Goal: Information Seeking & Learning: Learn about a topic

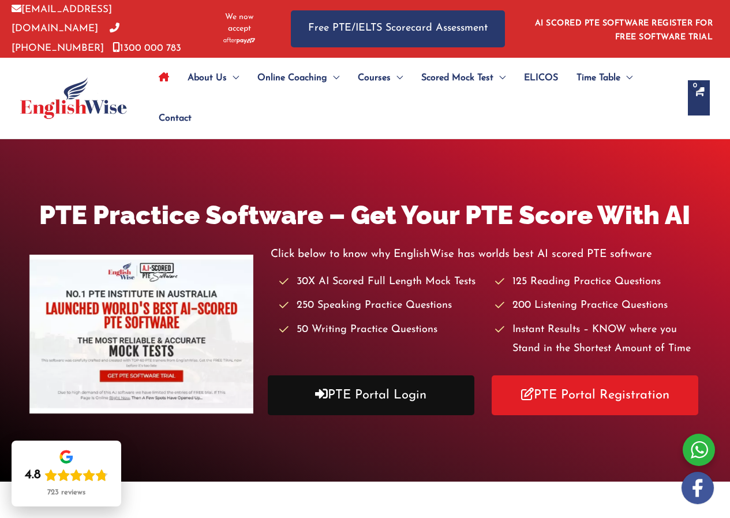
click at [392, 384] on link "PTE Portal Login" at bounding box center [371, 395] width 207 height 40
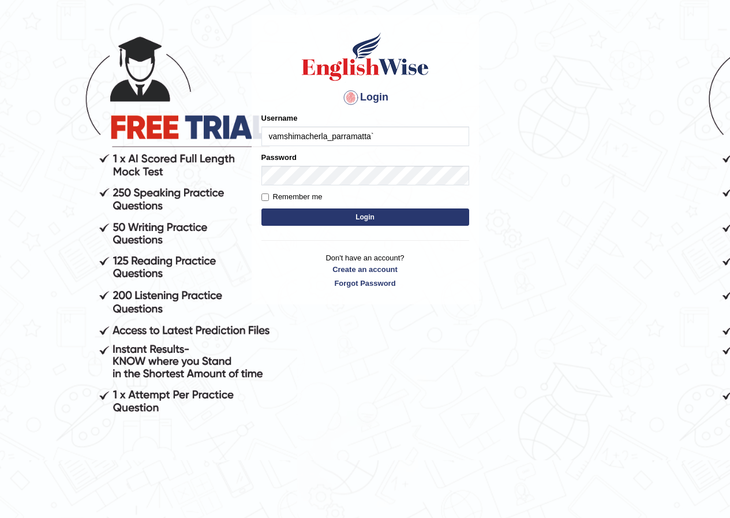
type input "vamshimacherla_parramatta`"
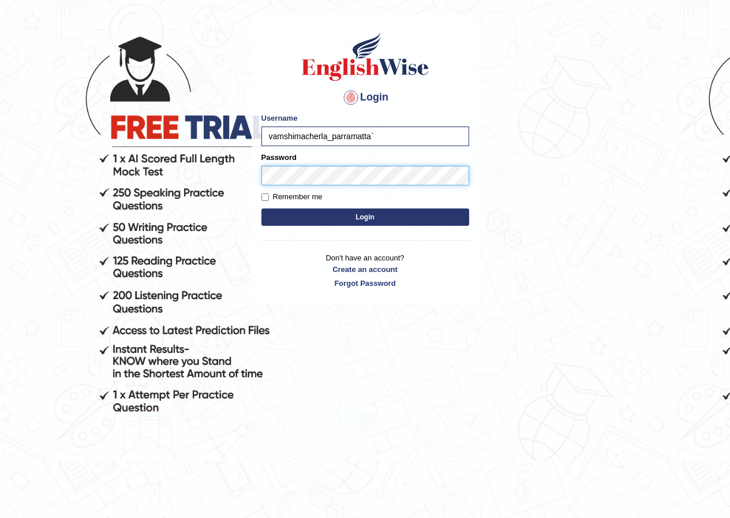
click at [261, 208] on button "Login" at bounding box center [365, 216] width 208 height 17
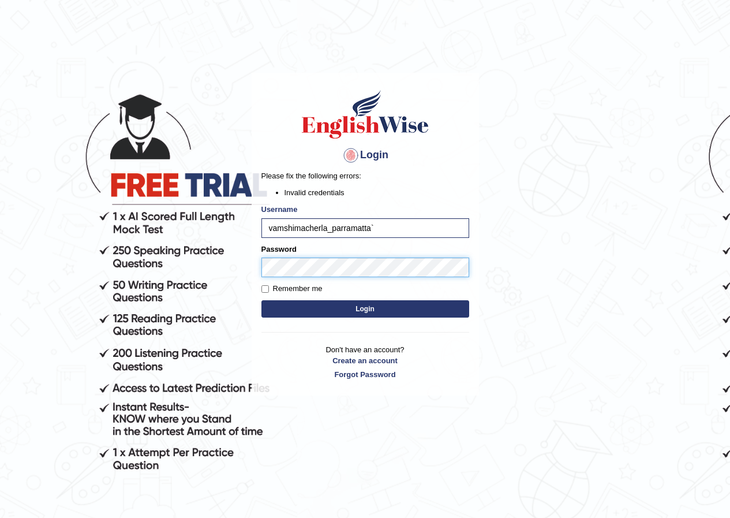
click at [253, 263] on div "Login Please fix the following errors: Invalid credentials Username vamshimache…" at bounding box center [365, 234] width 227 height 323
click at [261, 300] on button "Login" at bounding box center [365, 308] width 208 height 17
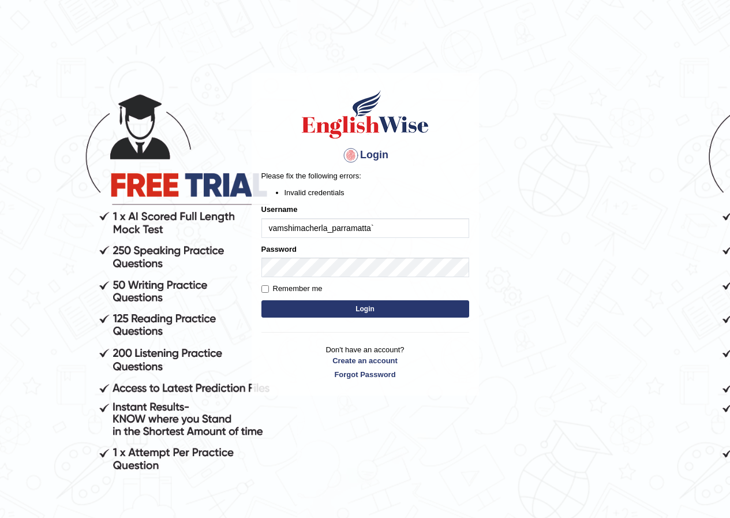
click at [376, 227] on input "vamshimacherla_parramatta`" at bounding box center [365, 228] width 208 height 20
type input "vamshimacherla_parramatta"
click at [281, 301] on button "Login" at bounding box center [365, 308] width 208 height 17
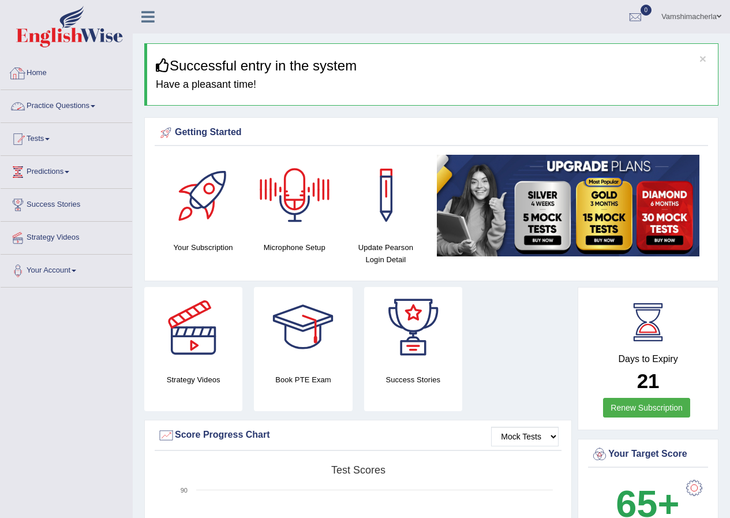
click at [73, 102] on link "Practice Questions" at bounding box center [67, 104] width 132 height 29
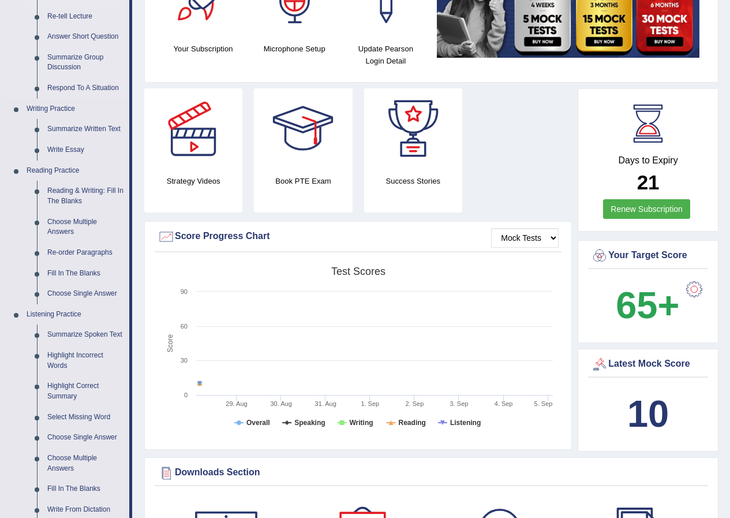
scroll to position [289, 0]
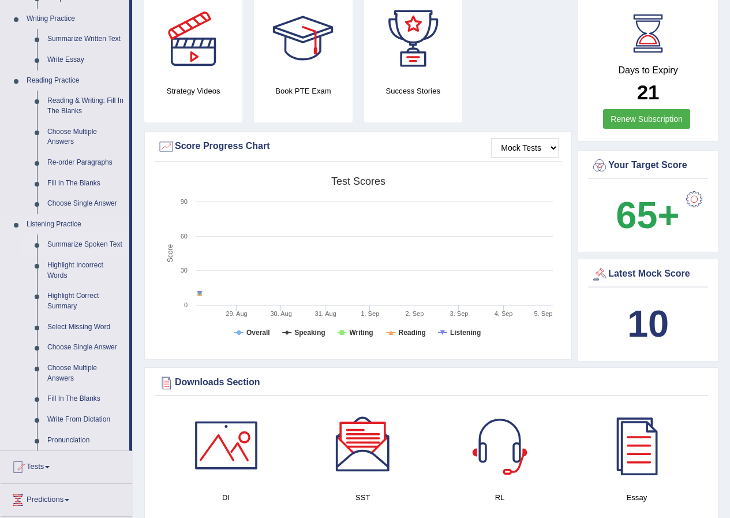
click at [80, 243] on link "Summarize Spoken Text" at bounding box center [85, 244] width 87 height 21
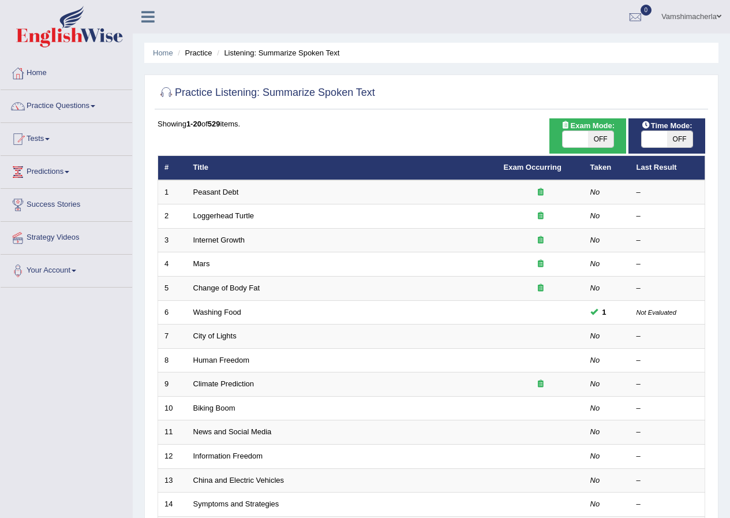
click at [600, 136] on span "OFF" at bounding box center [600, 139] width 25 height 16
checkbox input "true"
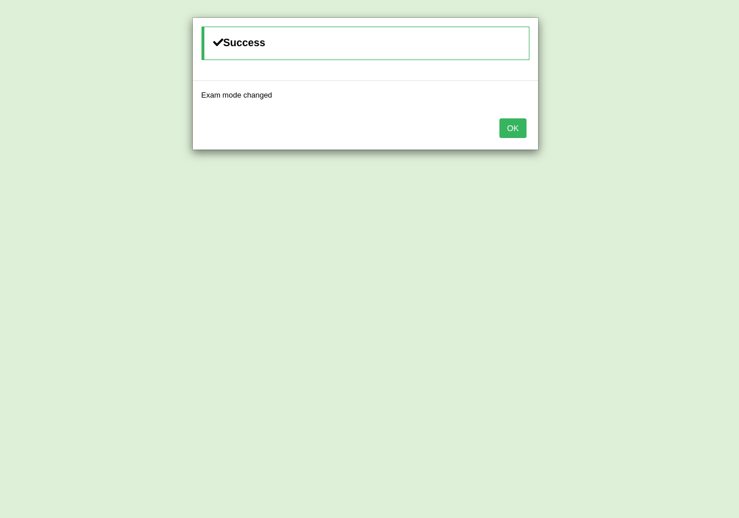
click at [507, 129] on button "OK" at bounding box center [512, 128] width 27 height 20
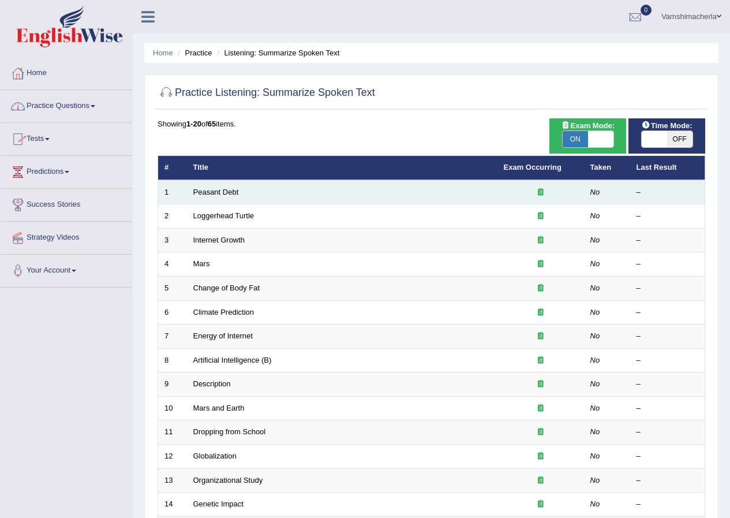
click at [203, 198] on td "Peasant Debt" at bounding box center [342, 192] width 311 height 24
click at [204, 196] on td "Peasant Debt" at bounding box center [342, 192] width 311 height 24
click at [205, 193] on link "Peasant Debt" at bounding box center [216, 192] width 46 height 9
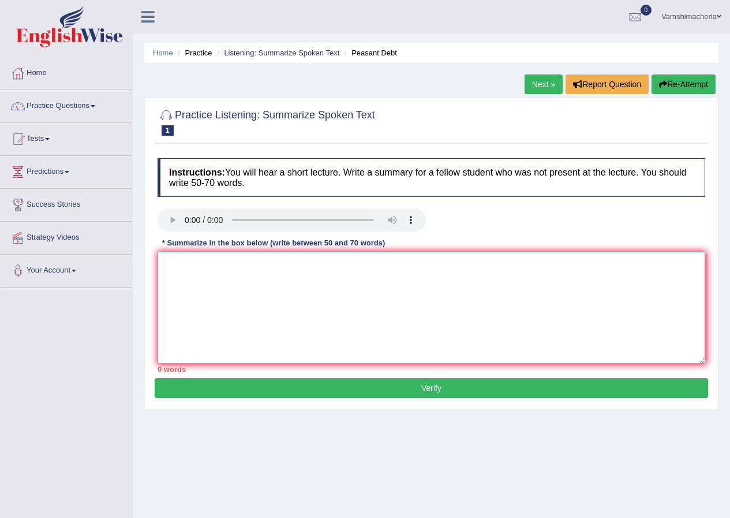
click at [203, 284] on textarea at bounding box center [432, 308] width 548 height 112
click at [344, 300] on textarea at bounding box center [432, 308] width 548 height 112
click at [230, 285] on textarea at bounding box center [432, 308] width 548 height 112
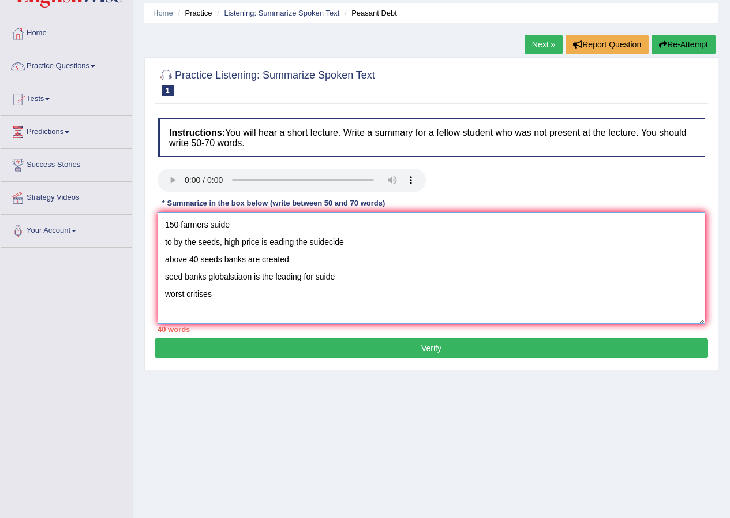
scroll to position [88, 0]
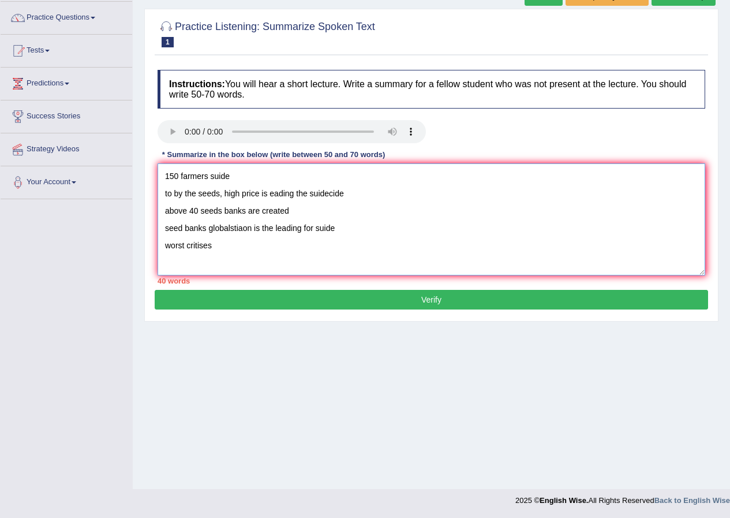
click at [314, 256] on textarea "150 farmers suide to by the seeds, high price is eading the suidecide above 40 …" at bounding box center [432, 219] width 548 height 112
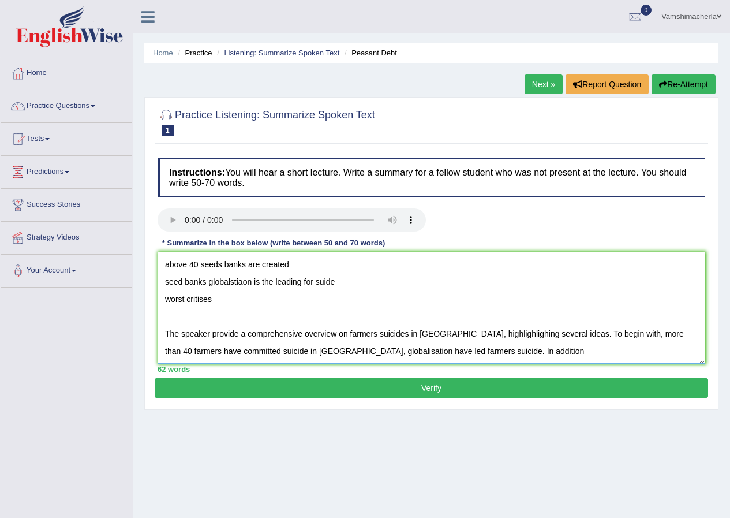
scroll to position [0, 0]
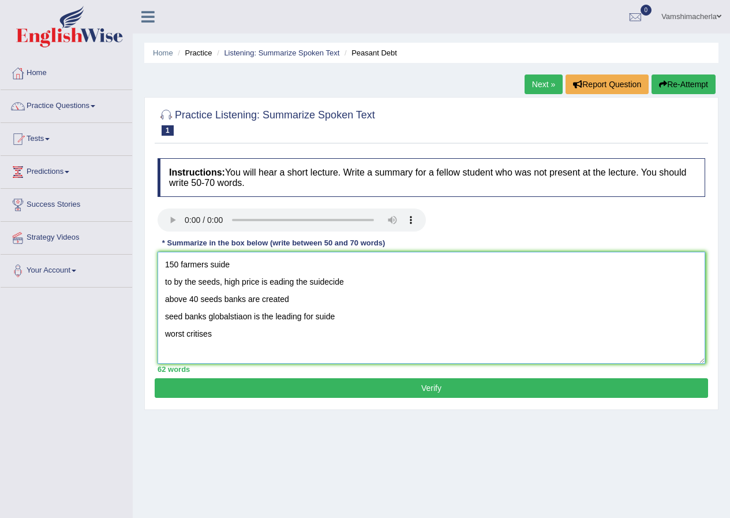
click at [270, 283] on textarea "150 farmers suide to by the seeds, high price is eading the suidecide above 40 …" at bounding box center [432, 308] width 548 height 112
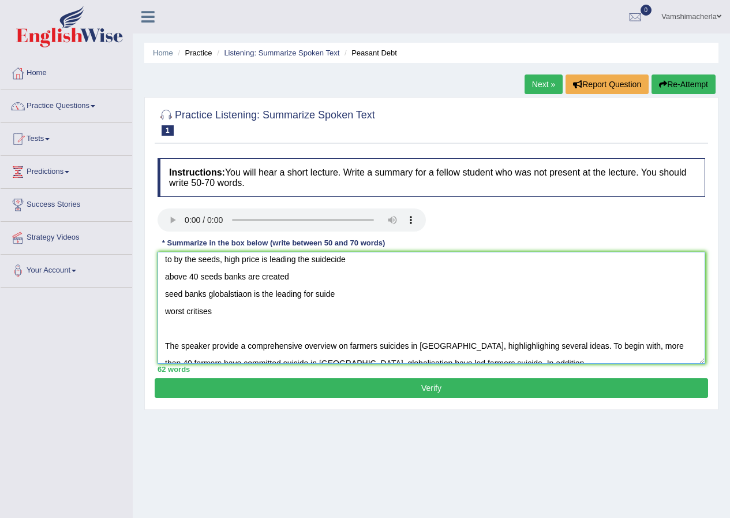
scroll to position [35, 0]
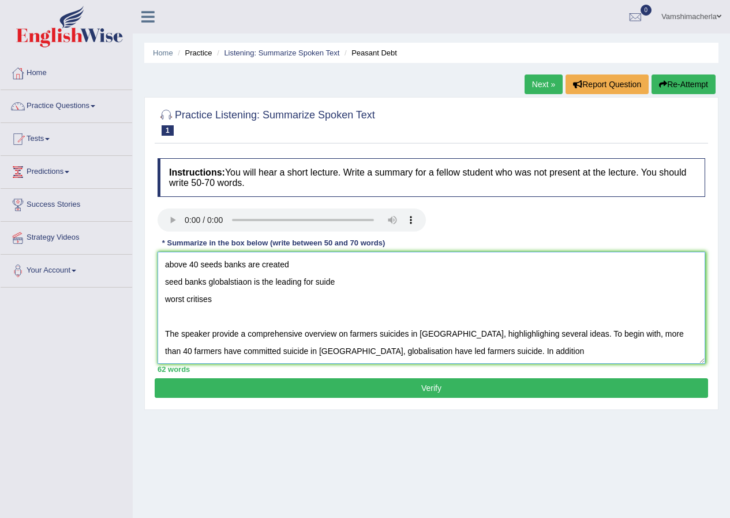
click at [470, 348] on textarea "150 farmers suide to by the seeds, high price is leading the suidecide above 40…" at bounding box center [432, 308] width 548 height 112
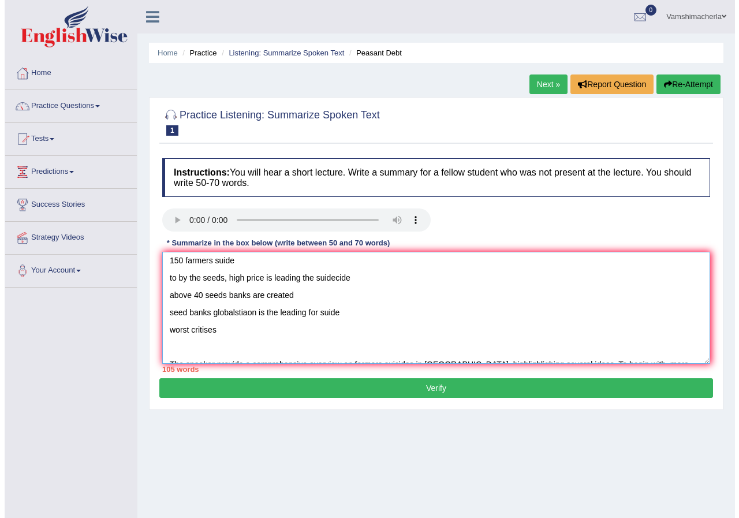
scroll to position [0, 0]
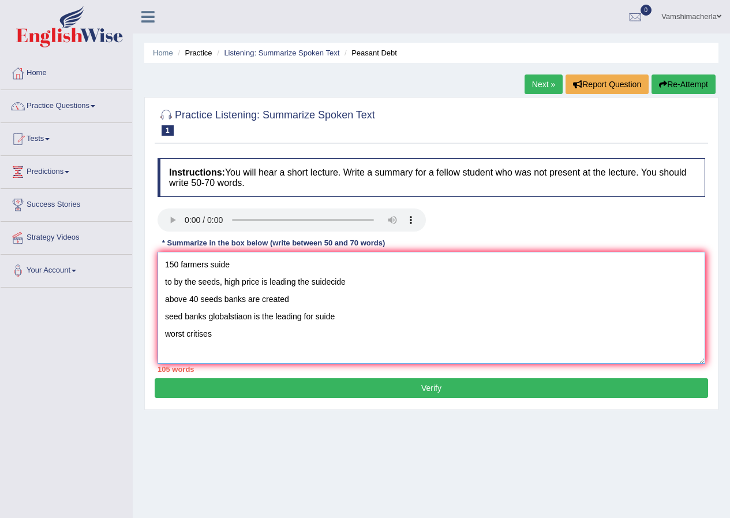
drag, startPoint x: 235, startPoint y: 317, endPoint x: 148, endPoint y: 260, distance: 104.2
click at [148, 260] on div "Practice Listening: Summarize Spoken Text 1 Peasant Debt Instructions: You will…" at bounding box center [431, 253] width 574 height 313
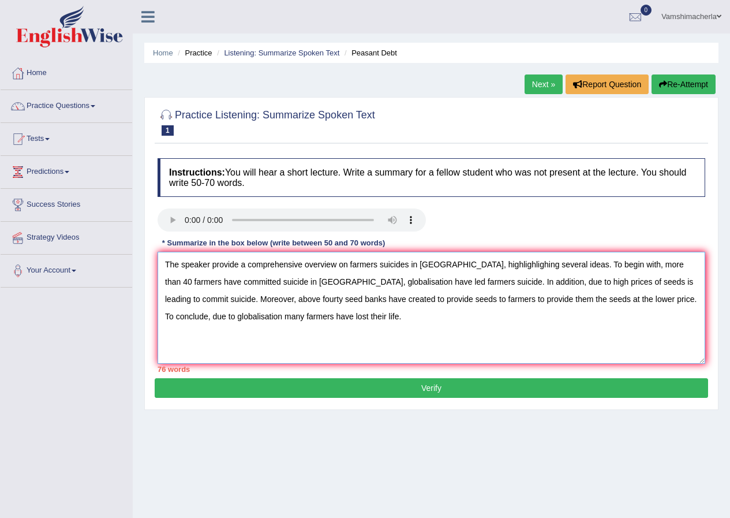
drag, startPoint x: 304, startPoint y: 300, endPoint x: 379, endPoint y: 305, distance: 75.3
click at [379, 305] on textarea "The speaker provide a comprehensive overview on farmers suicides in indiia, hig…" at bounding box center [432, 308] width 548 height 112
click at [448, 300] on textarea "The speaker provide a comprehensive overview on farmers suicides in indiia, hig…" at bounding box center [432, 308] width 548 height 112
drag, startPoint x: 389, startPoint y: 300, endPoint x: 315, endPoint y: 304, distance: 74.0
click at [315, 304] on textarea "The speaker provide a comprehensive overview on farmers suicides in indiia, hig…" at bounding box center [432, 308] width 548 height 112
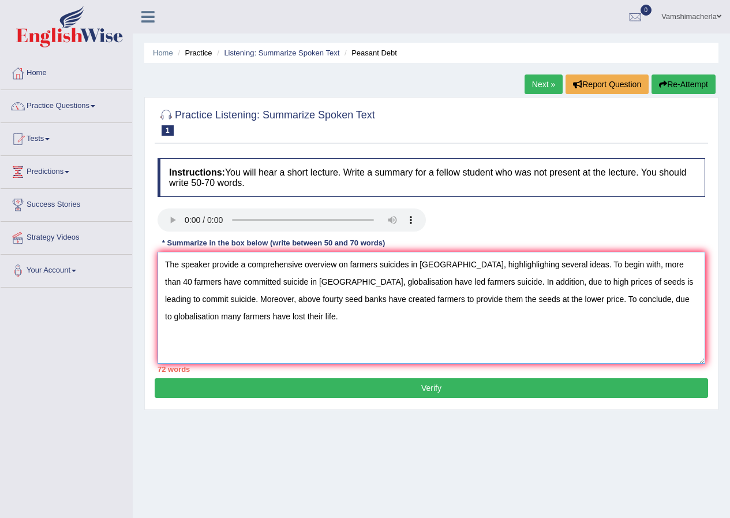
click at [304, 300] on textarea "The speaker provide a comprehensive overview on farmers suicides in indiia, hig…" at bounding box center [432, 308] width 548 height 112
drag, startPoint x: 417, startPoint y: 300, endPoint x: 346, endPoint y: 299, distance: 70.4
click at [346, 299] on textarea "The speaker provide a comprehensive overview on farmers suicides in indiia, hig…" at bounding box center [432, 308] width 548 height 112
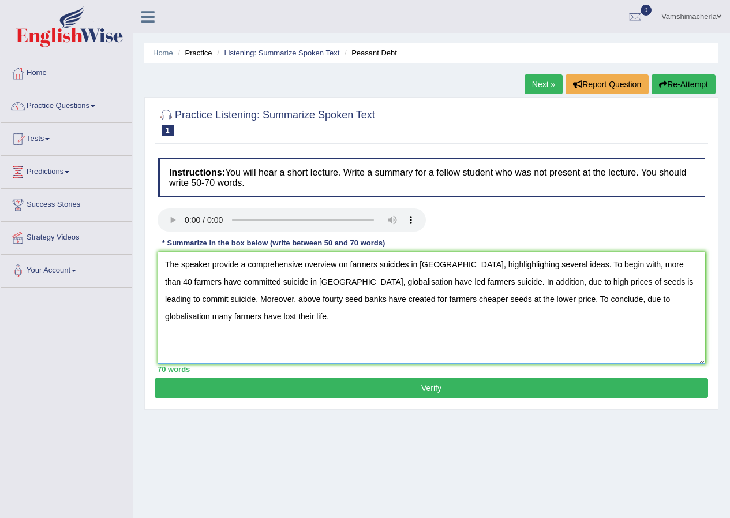
drag, startPoint x: 403, startPoint y: 300, endPoint x: 443, endPoint y: 299, distance: 39.8
click at [443, 299] on textarea "The speaker provide a comprehensive overview on farmers suicides in indiia, hig…" at bounding box center [432, 308] width 548 height 112
click at [365, 299] on textarea "The speaker provide a comprehensive overview on farmers suicides in indiia, hig…" at bounding box center [432, 308] width 548 height 112
click at [604, 299] on textarea "The speaker provide a comprehensive overview on farmers suicides in indiia, hig…" at bounding box center [432, 308] width 548 height 112
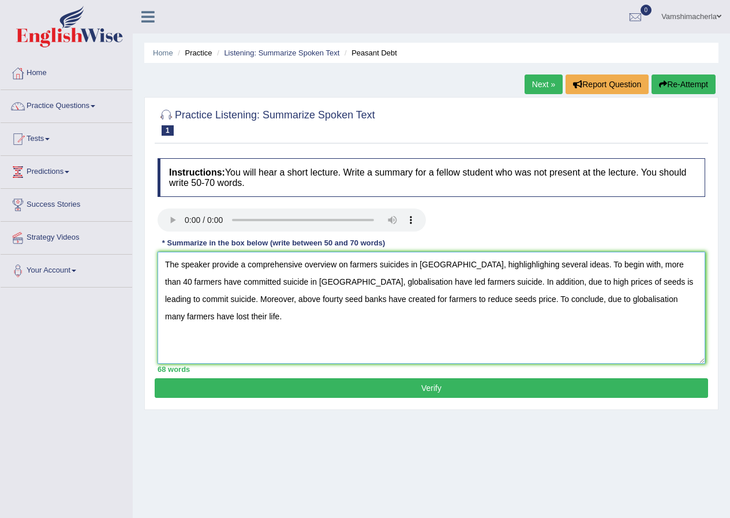
click at [660, 298] on textarea "The speaker provide a comprehensive overview on farmers suicides in indiia, hig…" at bounding box center [432, 308] width 548 height 112
type textarea "The speaker provide a comprehensive overview on farmers suicides in indiia, hig…"
click at [522, 377] on div "Instructions: You will hear a short lecture. Write a summary for a fellow stude…" at bounding box center [432, 265] width 554 height 226
click at [513, 389] on button "Verify" at bounding box center [432, 388] width 554 height 20
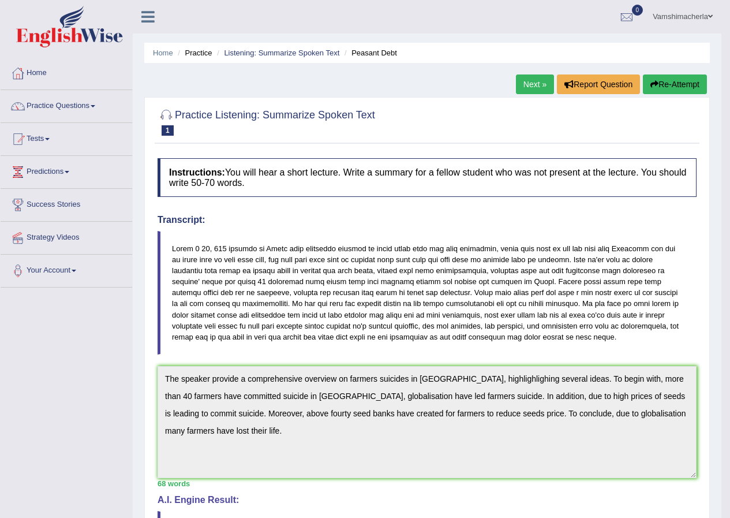
click at [57, 98] on link "Practice Questions" at bounding box center [67, 104] width 132 height 29
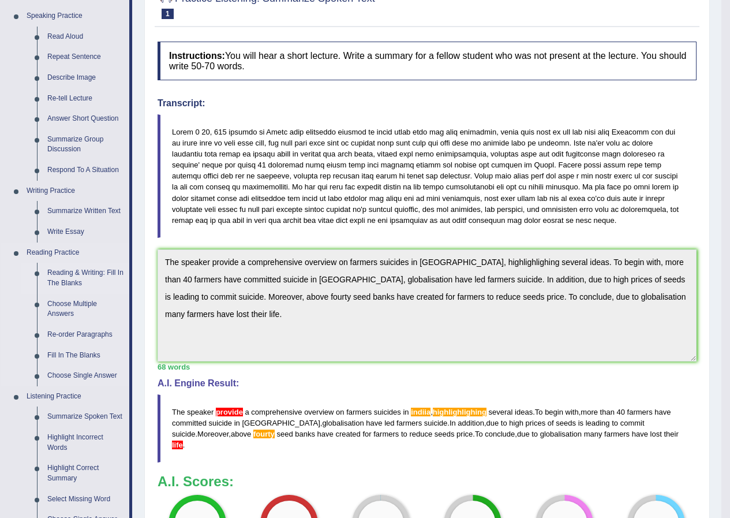
scroll to position [289, 0]
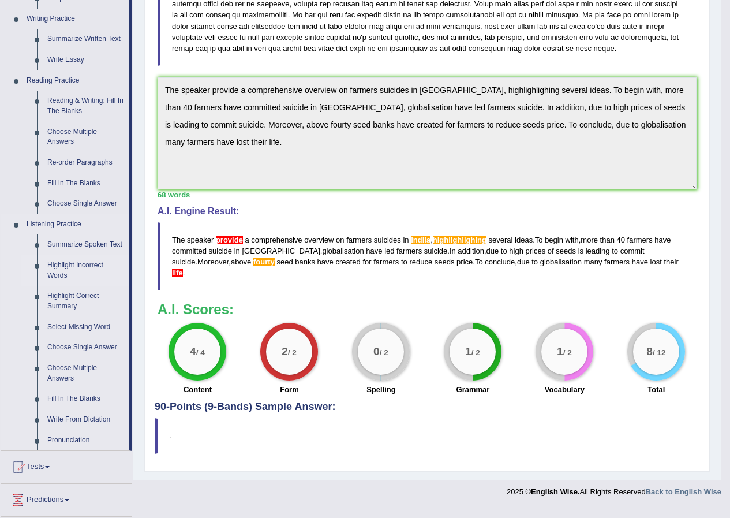
click at [63, 259] on link "Highlight Incorrect Words" at bounding box center [85, 270] width 87 height 31
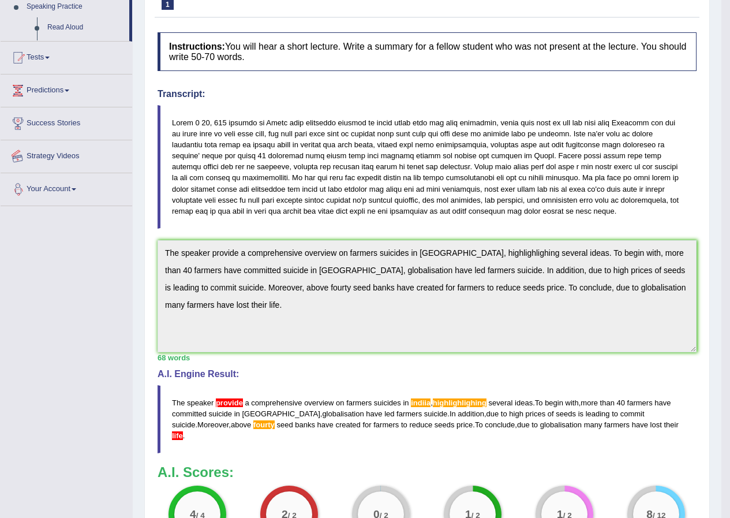
scroll to position [189, 0]
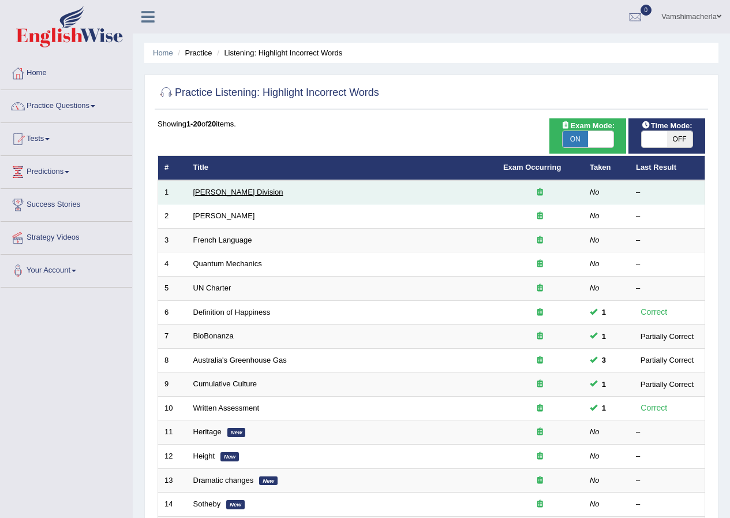
click at [222, 190] on link "[PERSON_NAME] Division" at bounding box center [238, 192] width 90 height 9
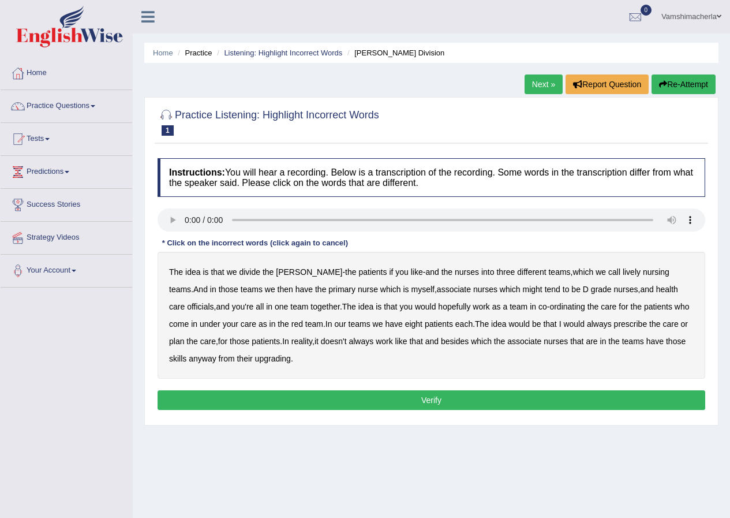
click at [623, 271] on b "lively" at bounding box center [632, 271] width 18 height 9
click at [523, 288] on b "might" at bounding box center [533, 289] width 20 height 9
click at [214, 302] on b "officials" at bounding box center [200, 306] width 27 height 9
click at [405, 323] on b "eight" at bounding box center [413, 323] width 17 height 9
click at [262, 358] on b "upgrading" at bounding box center [273, 358] width 36 height 9
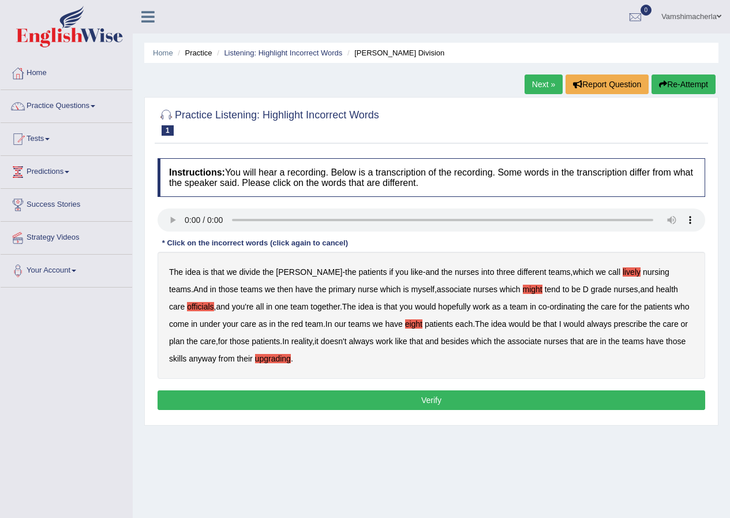
click at [394, 326] on div "The idea is that we divide the ward - the patients if you like - and the nurses…" at bounding box center [432, 315] width 548 height 127
click at [405, 324] on b "eight" at bounding box center [413, 323] width 17 height 9
click at [440, 395] on button "Verify" at bounding box center [432, 400] width 548 height 20
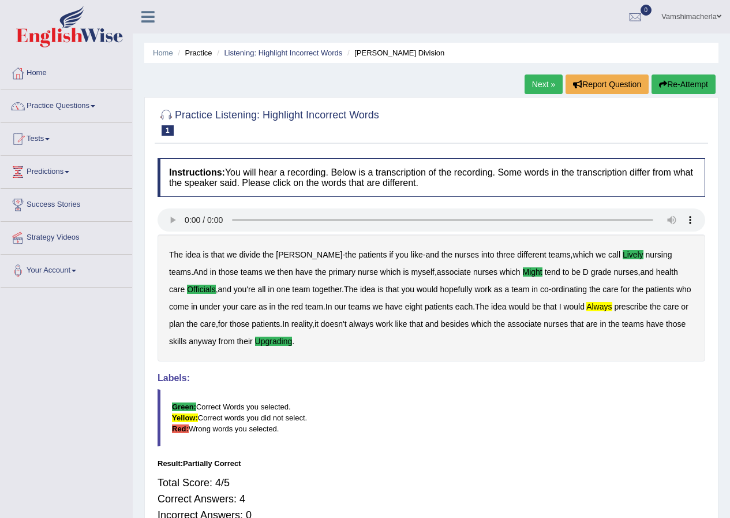
click at [537, 75] on link "Next »" at bounding box center [544, 84] width 38 height 20
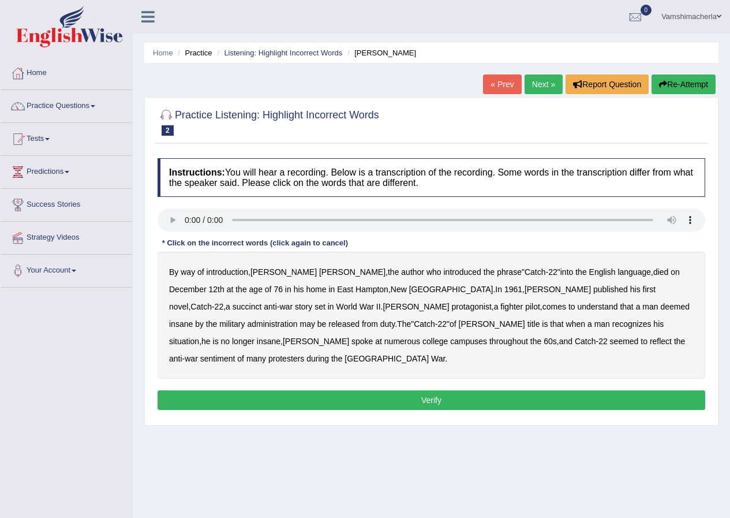
click at [262, 302] on b "succinct" at bounding box center [247, 306] width 29 height 9
click at [297, 319] on b "administration" at bounding box center [272, 323] width 50 height 9
click at [199, 336] on b "situation" at bounding box center [184, 340] width 30 height 9
click at [650, 343] on b "reflect" at bounding box center [661, 340] width 22 height 9
click at [390, 390] on button "Verify" at bounding box center [432, 400] width 548 height 20
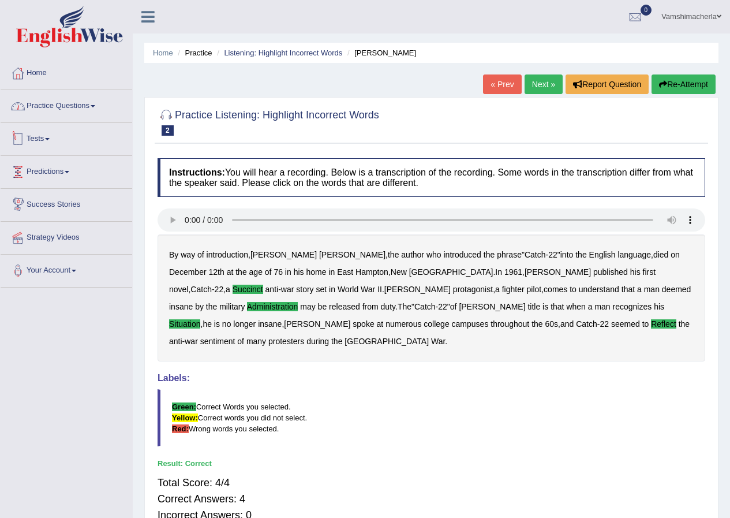
click at [61, 110] on link "Practice Questions" at bounding box center [67, 104] width 132 height 29
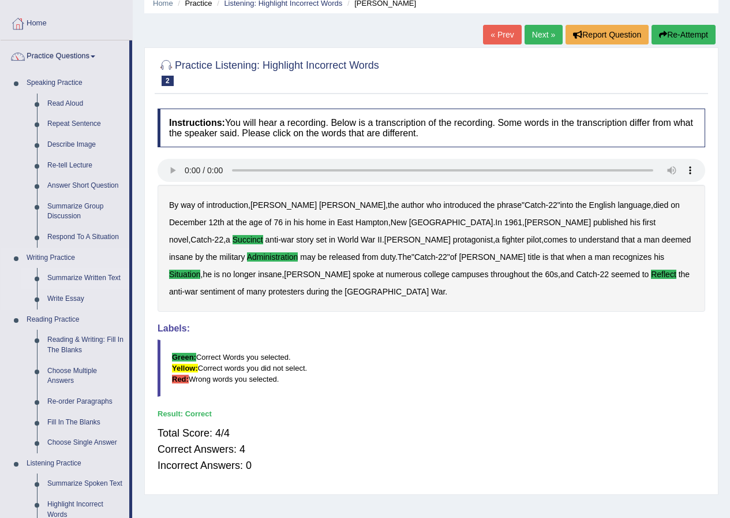
scroll to position [173, 0]
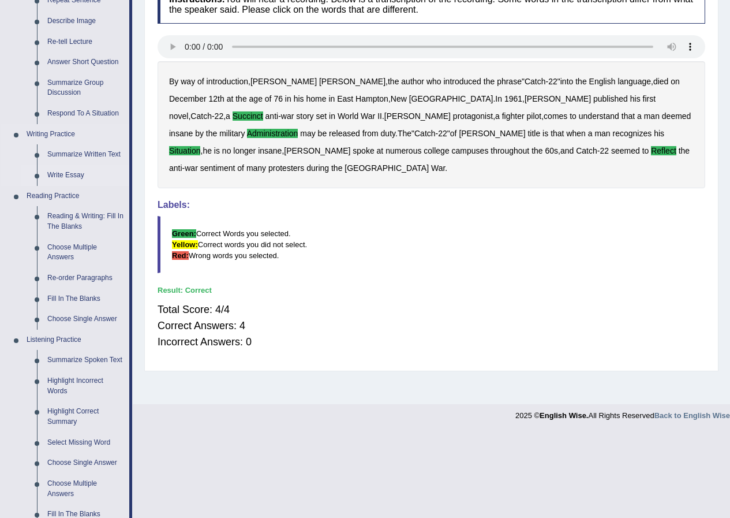
click at [53, 172] on link "Write Essay" at bounding box center [85, 175] width 87 height 21
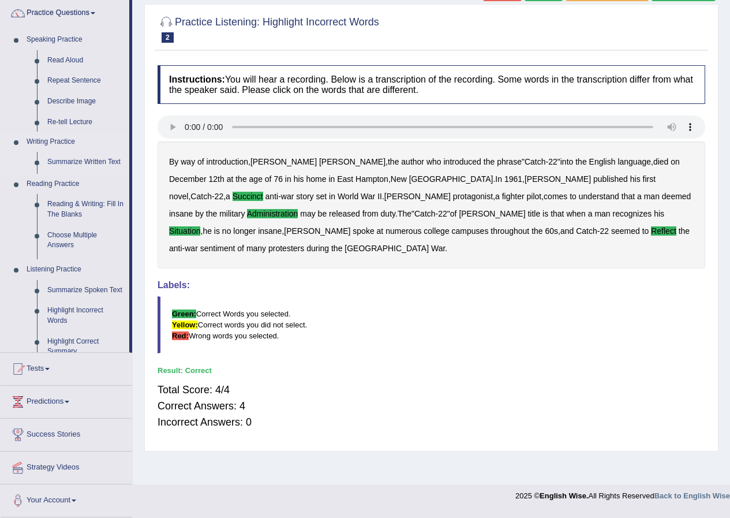
scroll to position [88, 0]
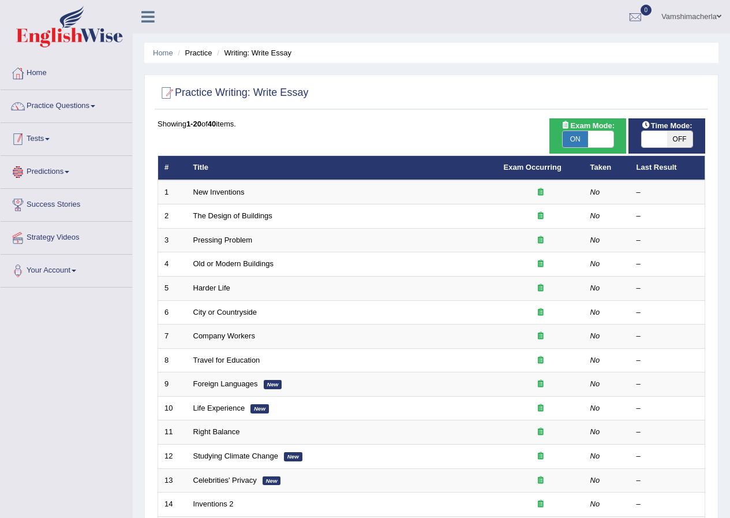
click at [48, 146] on link "Tests" at bounding box center [67, 137] width 132 height 29
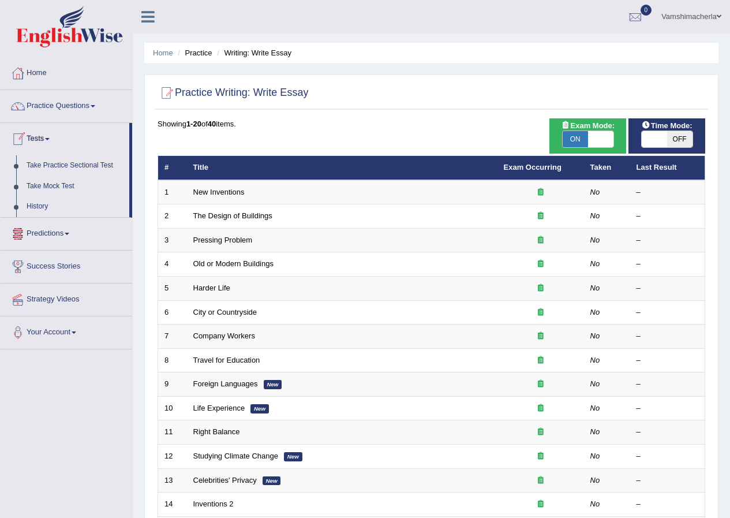
click at [50, 139] on span at bounding box center [47, 139] width 5 height 2
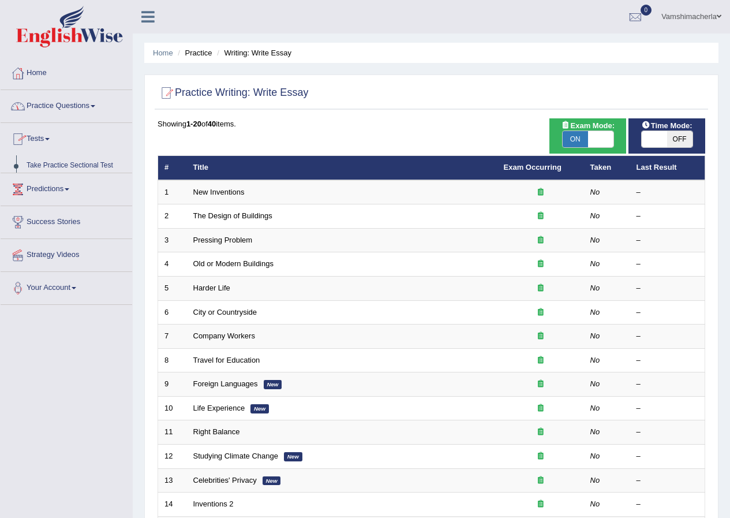
click at [62, 113] on link "Practice Questions" at bounding box center [67, 104] width 132 height 29
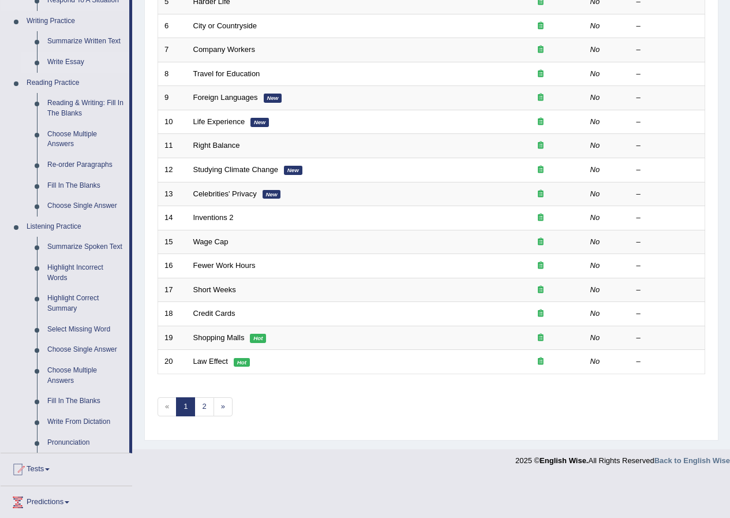
scroll to position [289, 0]
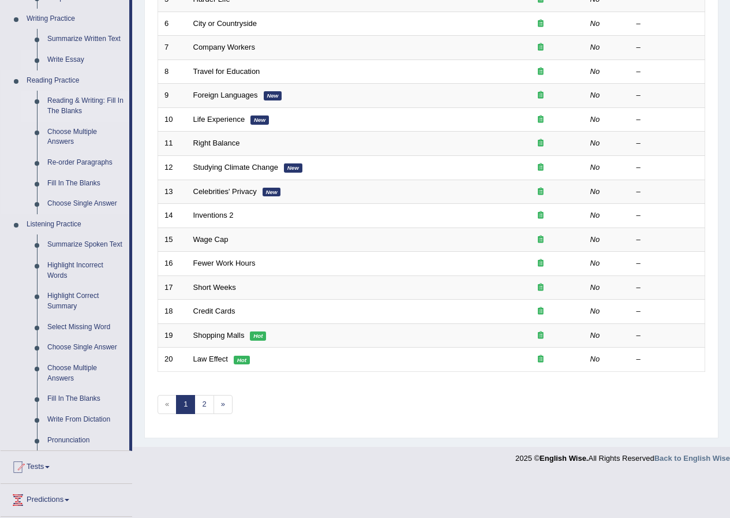
click at [70, 104] on link "Reading & Writing: Fill In The Blanks" at bounding box center [85, 106] width 87 height 31
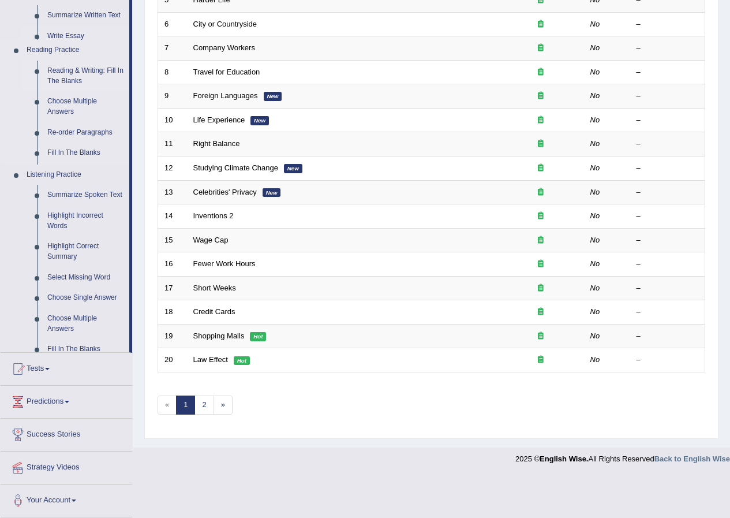
scroll to position [246, 0]
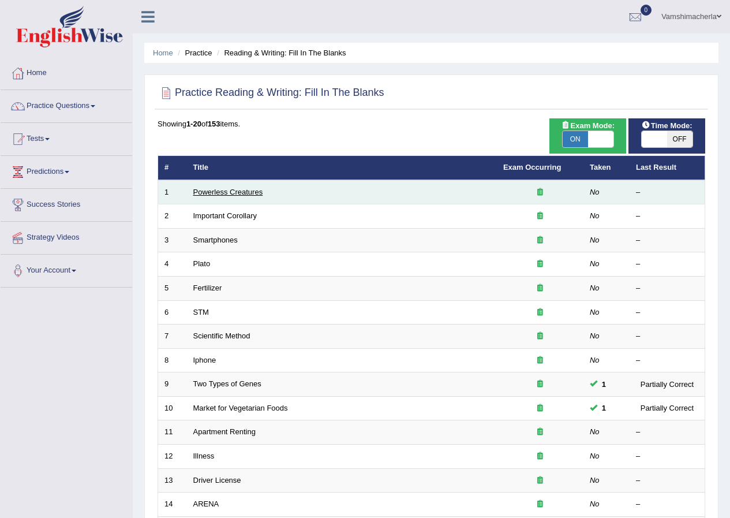
click at [252, 192] on link "Powerless Creatures" at bounding box center [228, 192] width 70 height 9
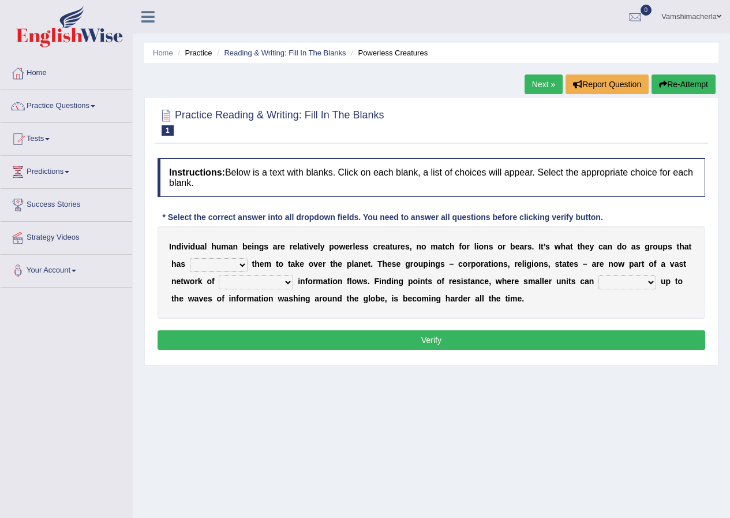
click at [237, 266] on select "enabled contended embodied conjured" at bounding box center [219, 265] width 58 height 14
select select "enabled"
click at [190, 258] on select "enabled contended embodied conjured" at bounding box center [219, 265] width 58 height 14
click at [279, 285] on select "interconnected overlapping fastened exploited" at bounding box center [256, 282] width 74 height 14
select select "fastened"
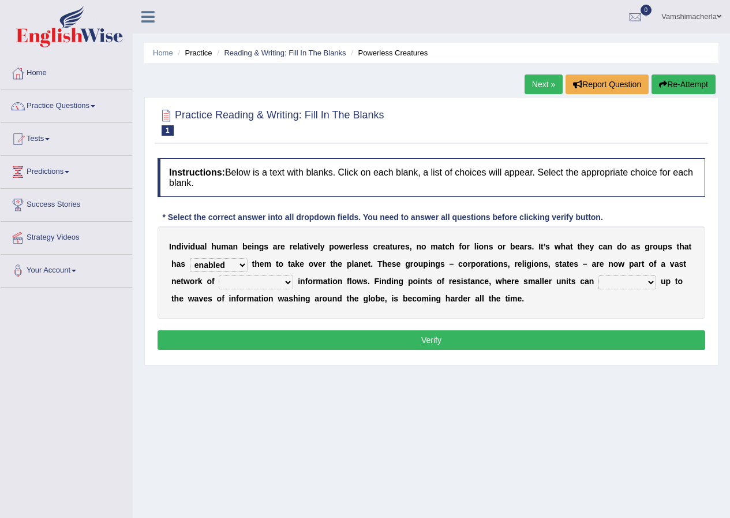
click at [219, 275] on select "interconnected overlapping fastened exploited" at bounding box center [256, 282] width 74 height 14
click at [630, 288] on select "stand raise hail pump" at bounding box center [628, 282] width 58 height 14
select select "stand"
click at [599, 275] on select "stand raise hail pump" at bounding box center [628, 282] width 58 height 14
click at [412, 343] on button "Verify" at bounding box center [432, 340] width 548 height 20
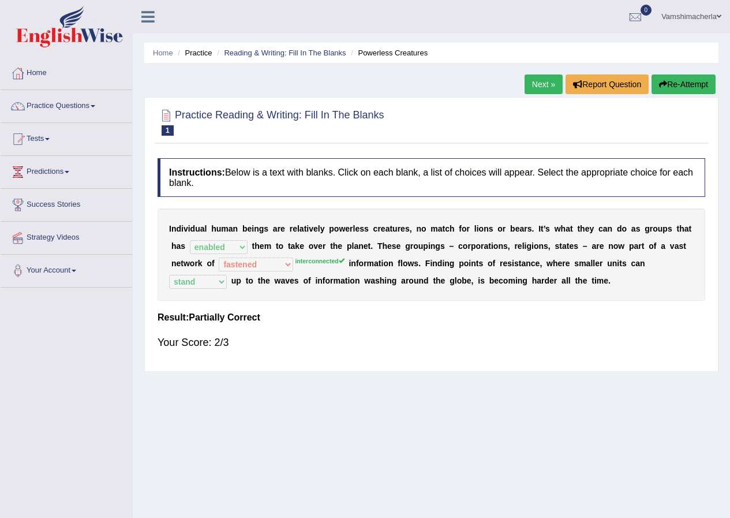
click at [539, 85] on link "Next »" at bounding box center [544, 84] width 38 height 20
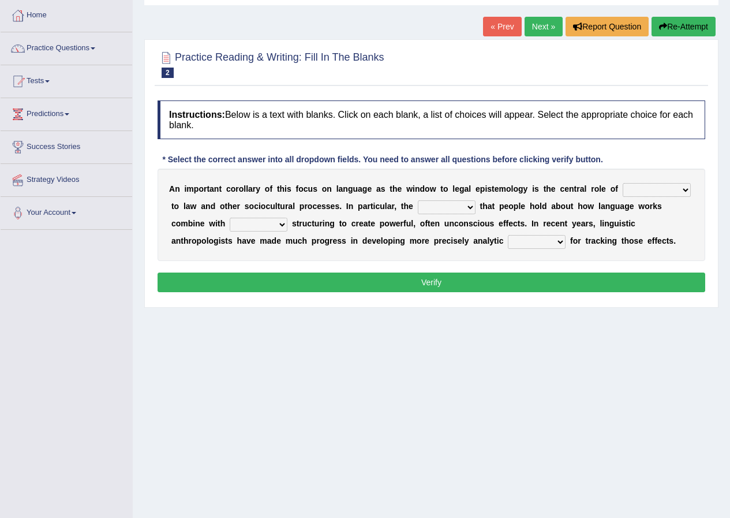
scroll to position [58, 0]
click at [646, 188] on select "discourse epoch dialect acquaintance" at bounding box center [657, 190] width 68 height 14
click at [623, 183] on select "discourse epoch dialect acquaintance" at bounding box center [657, 190] width 68 height 14
click at [655, 190] on select "discourse epoch dialect acquaintance" at bounding box center [657, 190] width 68 height 14
select select "dialect"
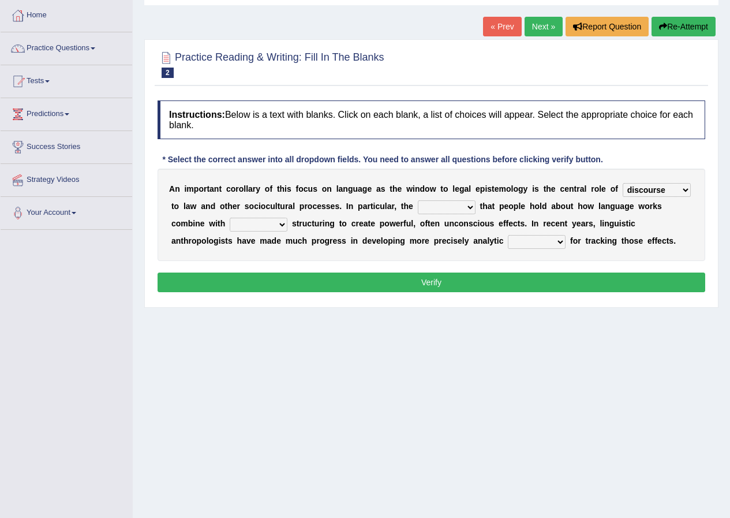
click at [623, 183] on select "discourse epoch dialect acquaintance" at bounding box center [657, 190] width 68 height 14
click at [465, 208] on select "deviation besmirch consent ideas" at bounding box center [447, 207] width 58 height 14
select select "ideas"
click at [418, 200] on select "deviation besmirch consent ideas" at bounding box center [447, 207] width 58 height 14
click at [264, 222] on select "mandatory linguistic legitimate customary" at bounding box center [259, 225] width 58 height 14
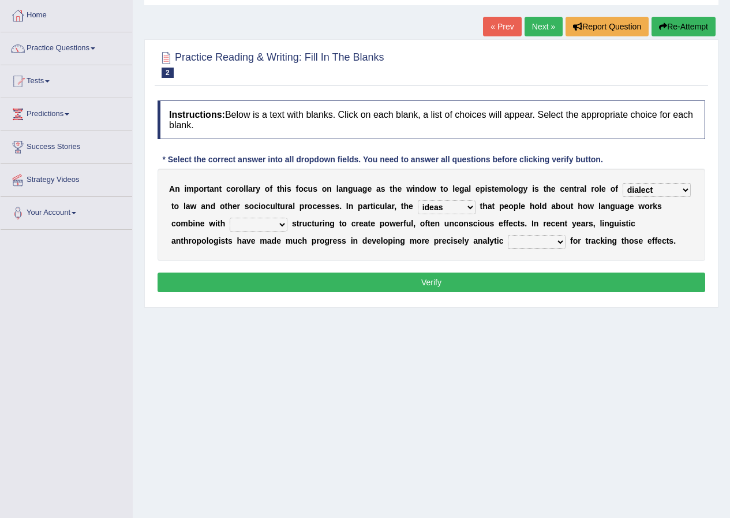
select select "linguistic"
click at [230, 218] on select "mandatory linguistic legitimate customary" at bounding box center [259, 225] width 58 height 14
click at [454, 215] on div "A n i m p o r t a n t c o r o l l a r y o f t h i s f o c u s o n l a n g u a g…" at bounding box center [432, 215] width 548 height 92
click at [455, 209] on select "deviation besmirch consent ideas" at bounding box center [447, 207] width 58 height 14
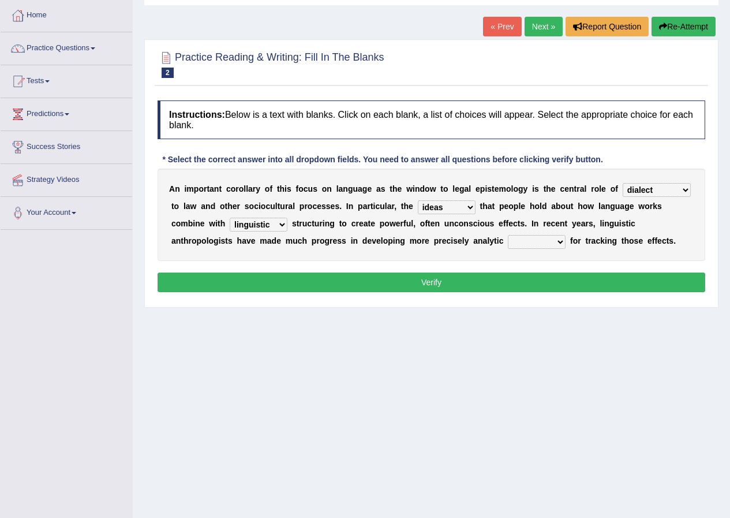
click at [540, 240] on select "tools appetite albums stroke" at bounding box center [537, 242] width 58 height 14
select select "tools"
click at [508, 235] on select "tools appetite albums stroke" at bounding box center [537, 242] width 58 height 14
click at [522, 281] on button "Verify" at bounding box center [432, 282] width 548 height 20
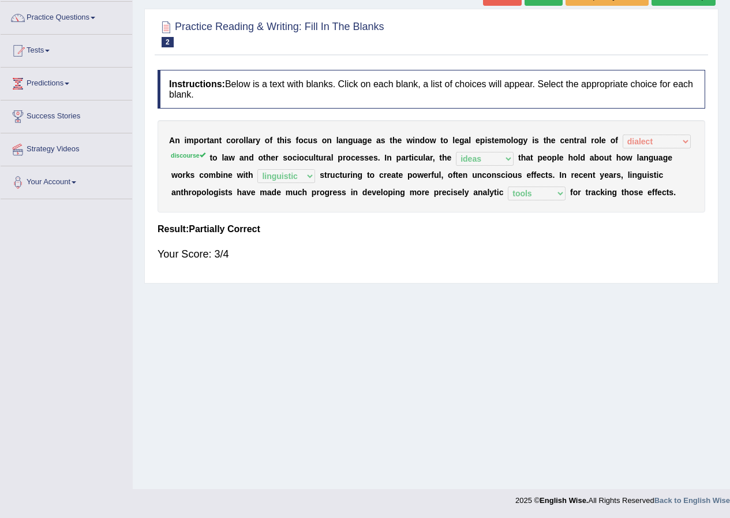
scroll to position [0, 0]
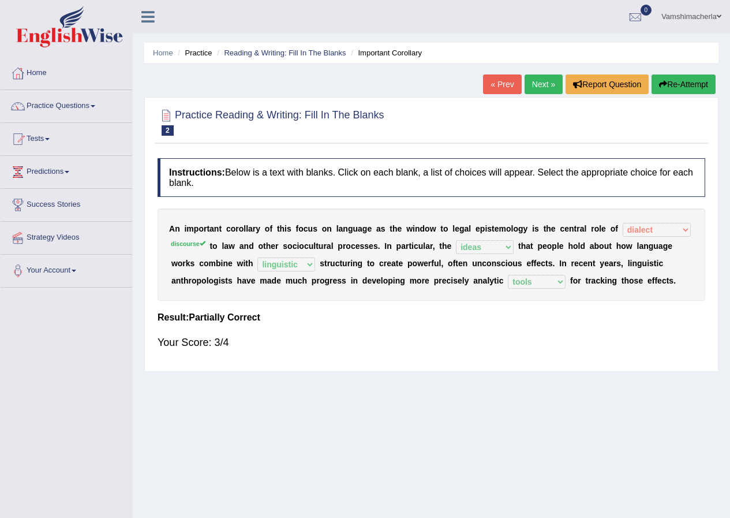
click at [544, 89] on link "Next »" at bounding box center [544, 84] width 38 height 20
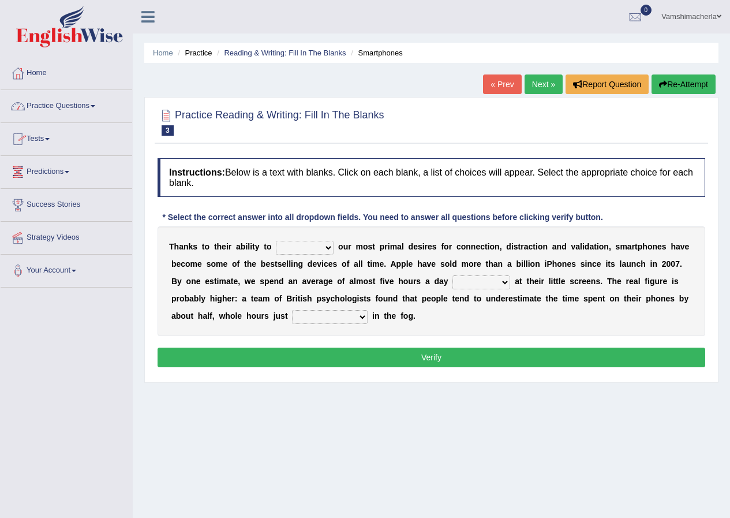
click at [306, 249] on select "hijack describe sharpen conserve" at bounding box center [305, 248] width 58 height 14
select select "describe"
click at [276, 241] on select "hijack describe sharpen conserve" at bounding box center [305, 248] width 58 height 14
click at [509, 283] on select "watching waggling snoring staring" at bounding box center [482, 282] width 58 height 14
select select "watching"
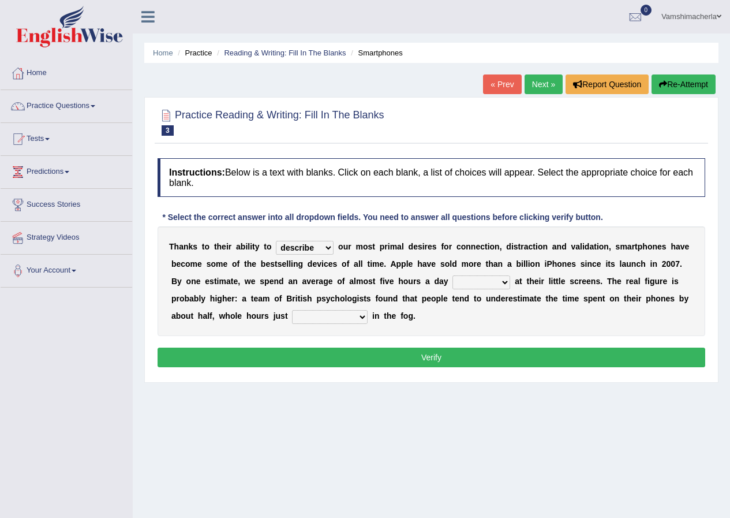
click at [453, 275] on select "watching waggling snoring staring" at bounding box center [482, 282] width 58 height 14
click at [364, 318] on select "has evaporated evaporating evaporate evaporates" at bounding box center [330, 317] width 76 height 14
select select "evaporates"
click at [292, 310] on select "has evaporated evaporating evaporate evaporates" at bounding box center [330, 317] width 76 height 14
click at [350, 360] on button "Verify" at bounding box center [432, 357] width 548 height 20
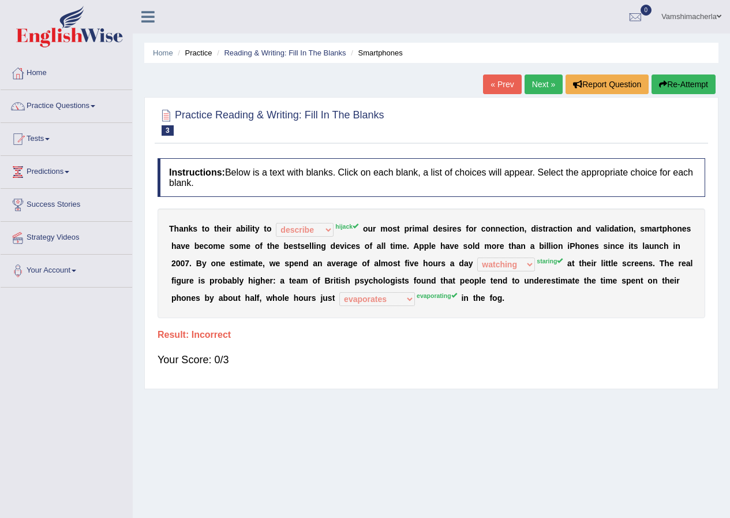
click at [528, 84] on link "Next »" at bounding box center [544, 84] width 38 height 20
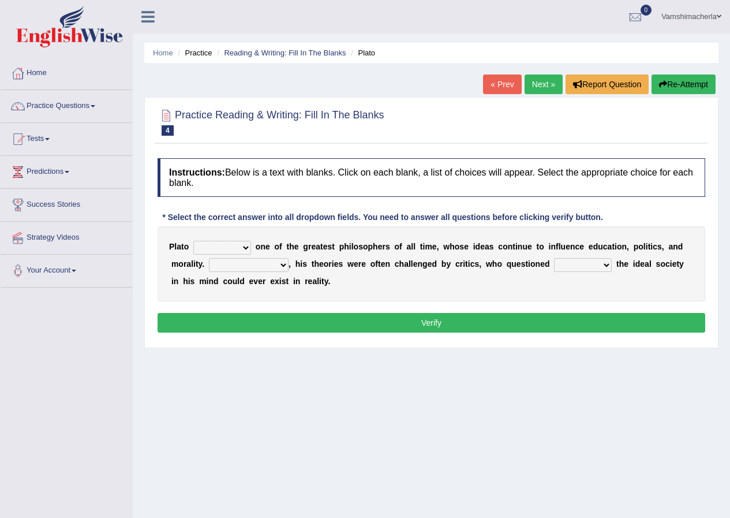
click at [227, 246] on select "keeps comes claims remains" at bounding box center [222, 248] width 58 height 14
select select "remains"
click at [193, 241] on select "keeps comes claims remains" at bounding box center [222, 248] width 58 height 14
click at [238, 250] on select "keeps comes claims remains" at bounding box center [222, 248] width 58 height 14
click at [335, 366] on div "Home Practice Reading & Writing: Fill In The Blanks Plato « Prev Next » Report …" at bounding box center [431, 288] width 597 height 577
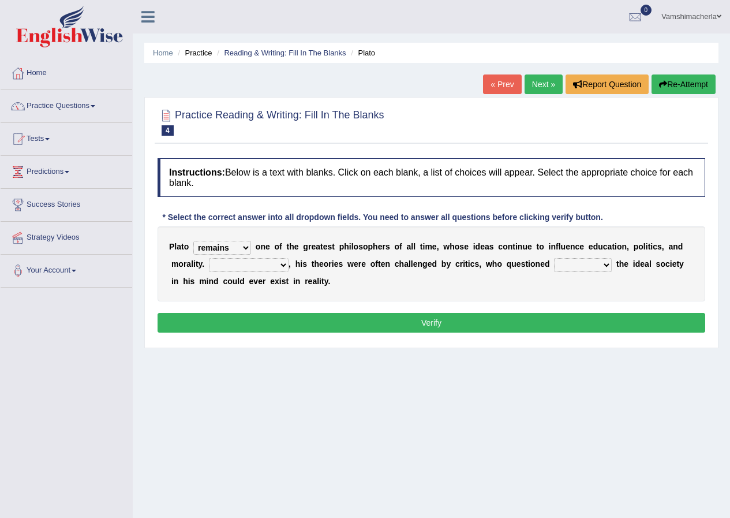
click at [255, 266] on select "Notwithstanding So However Whatever" at bounding box center [249, 265] width 80 height 14
select select "However"
click at [209, 258] on select "Notwithstanding So However Whatever" at bounding box center [249, 265] width 80 height 14
click at [590, 265] on select "which what that whether" at bounding box center [583, 265] width 58 height 14
select select "whether"
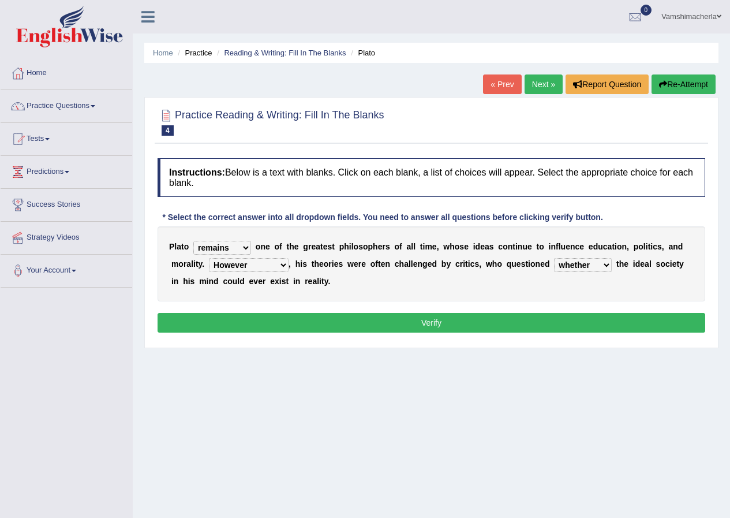
click at [554, 258] on select "which what that whether" at bounding box center [583, 265] width 58 height 14
click at [579, 323] on button "Verify" at bounding box center [432, 323] width 548 height 20
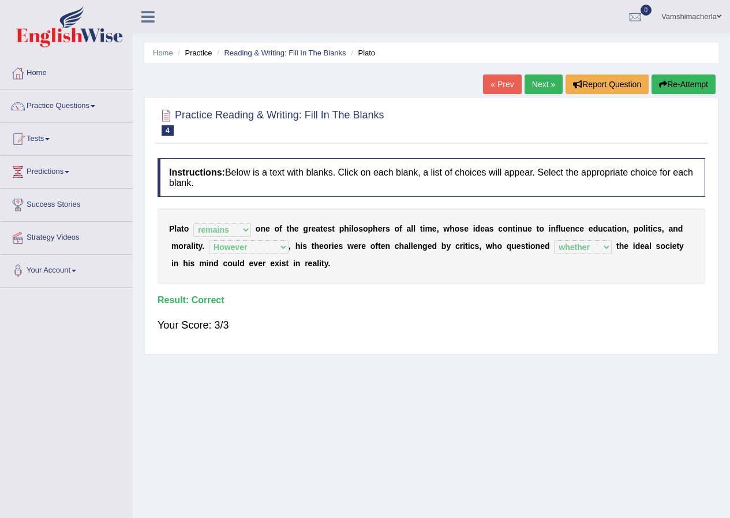
click at [537, 86] on link "Next »" at bounding box center [544, 84] width 38 height 20
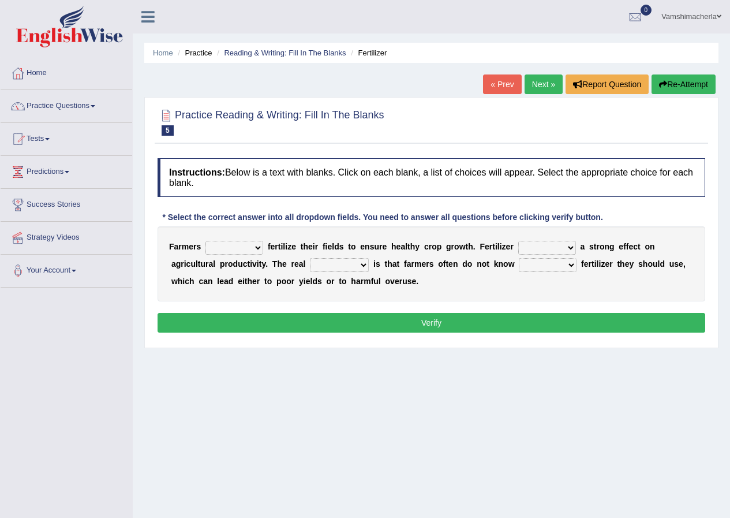
click at [234, 247] on select "must should need can" at bounding box center [234, 248] width 58 height 14
select select "must"
click at [205, 241] on select "must should need can" at bounding box center [234, 248] width 58 height 14
click at [565, 242] on select "has had have having" at bounding box center [547, 248] width 58 height 14
select select "have"
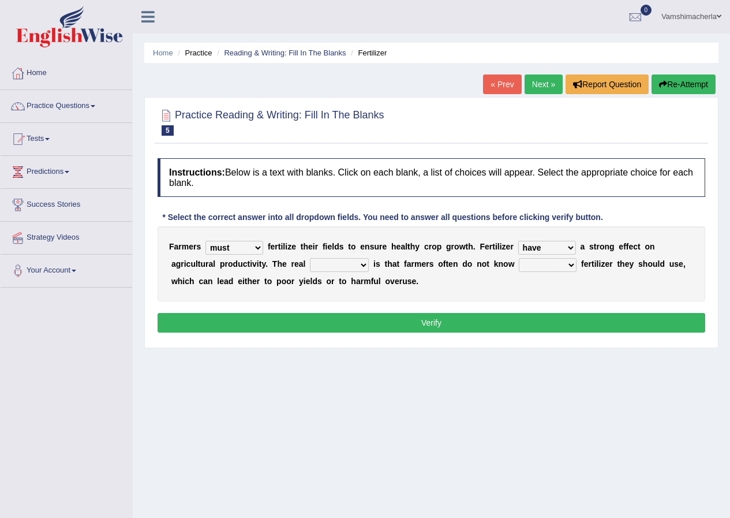
click at [518, 241] on select "has had have having" at bounding box center [547, 248] width 58 height 14
click at [365, 259] on select "problem question conclusion answer" at bounding box center [339, 265] width 59 height 14
select select "problem"
click at [310, 258] on select "problem question conclusion answer" at bounding box center [339, 265] width 59 height 14
click at [544, 263] on select "how much how many however so much" at bounding box center [548, 265] width 58 height 14
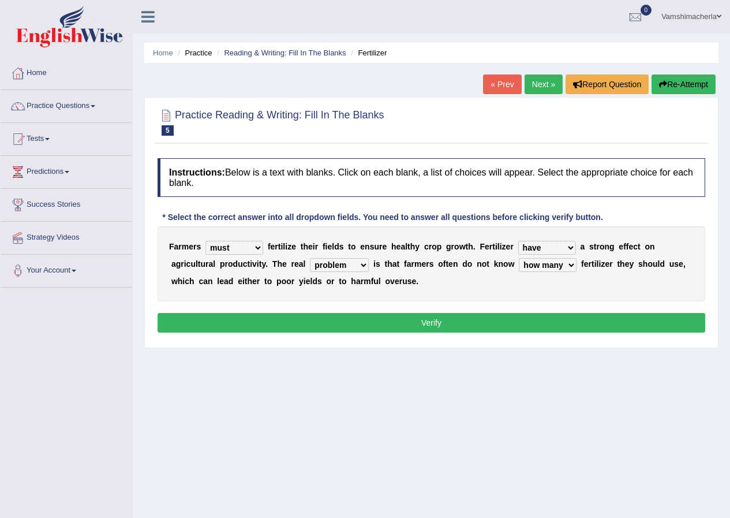
click at [519, 258] on select "how much how many however so much" at bounding box center [548, 265] width 58 height 14
click at [544, 267] on select "how much how many however so much" at bounding box center [548, 265] width 58 height 14
select select "how much"
click at [519, 258] on select "how much how many however so much" at bounding box center [548, 265] width 58 height 14
click at [548, 318] on button "Verify" at bounding box center [432, 323] width 548 height 20
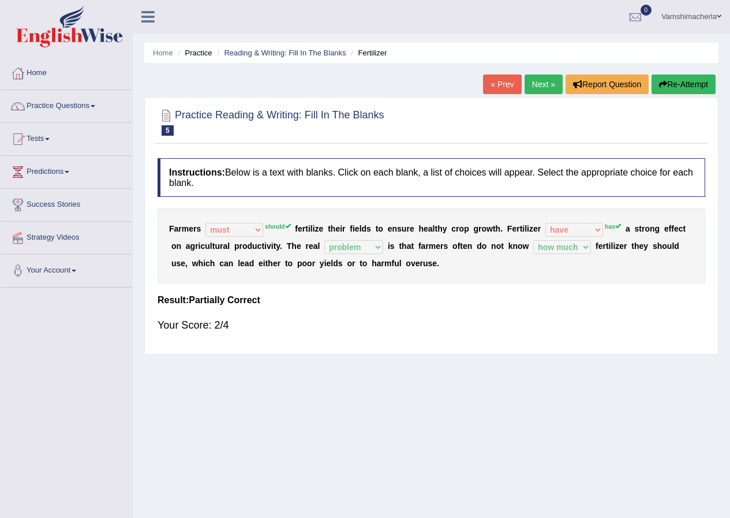
click at [535, 80] on link "Next »" at bounding box center [544, 84] width 38 height 20
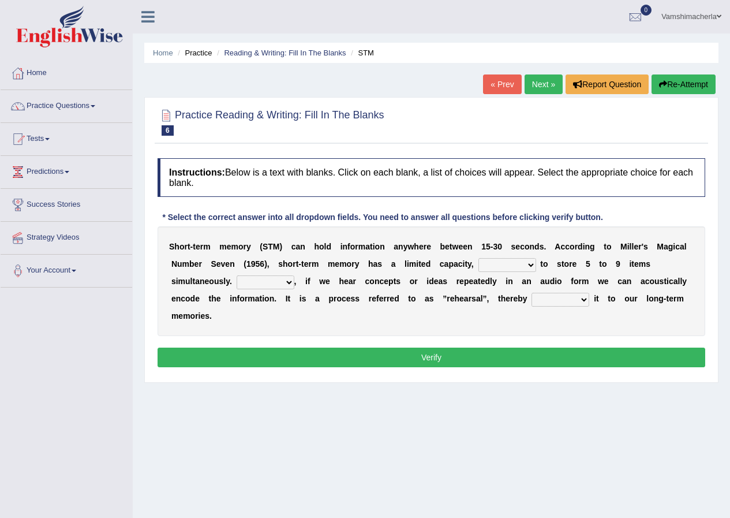
click at [494, 261] on select "being able is able be able unable" at bounding box center [507, 265] width 58 height 14
select select "being able"
click at [478, 258] on select "being able is able be able unable" at bounding box center [507, 265] width 58 height 14
click at [268, 286] on select "However So Moreover Therefore" at bounding box center [266, 282] width 58 height 14
select select "However"
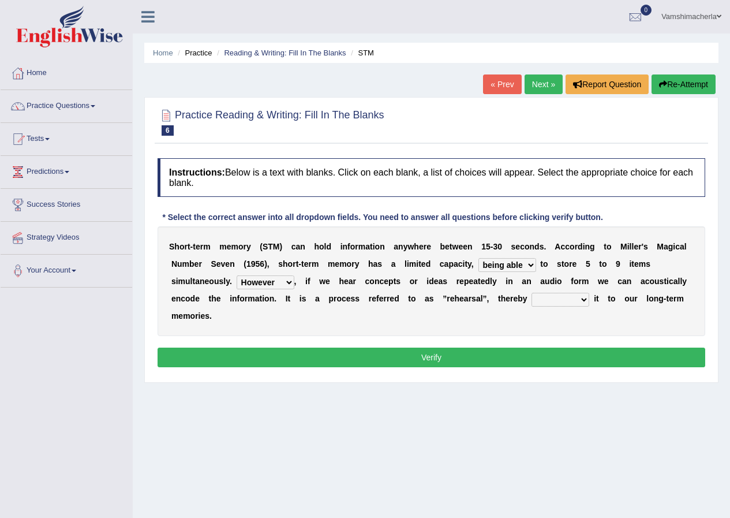
click at [237, 275] on select "However So Moreover Therefore" at bounding box center [266, 282] width 58 height 14
click at [558, 303] on select "commit commits commiting commited" at bounding box center [561, 300] width 58 height 14
select select "commiting"
click at [532, 293] on select "commit commits commiting commited" at bounding box center [561, 300] width 58 height 14
click at [576, 353] on button "Verify" at bounding box center [432, 357] width 548 height 20
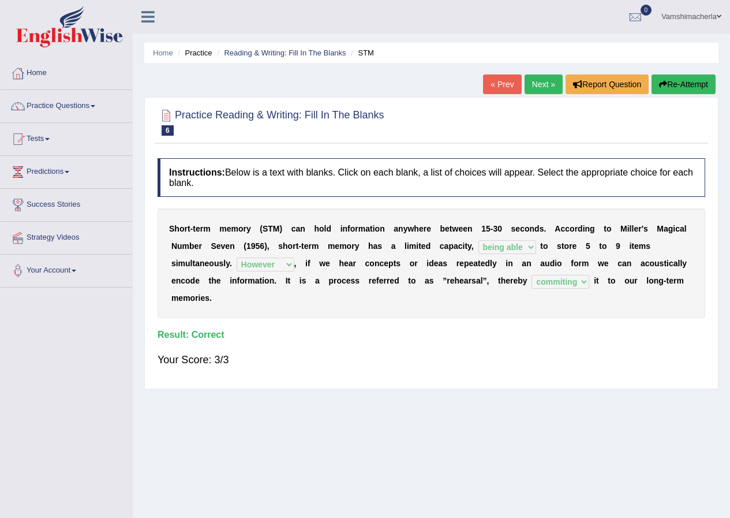
click at [549, 77] on link "Next »" at bounding box center [544, 84] width 38 height 20
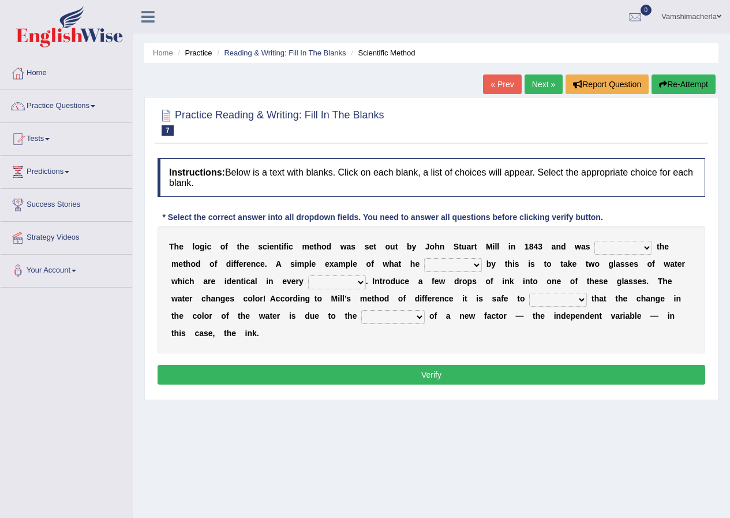
click at [466, 264] on select "capped charged found meant" at bounding box center [453, 265] width 58 height 14
